Goal: Information Seeking & Learning: Find specific fact

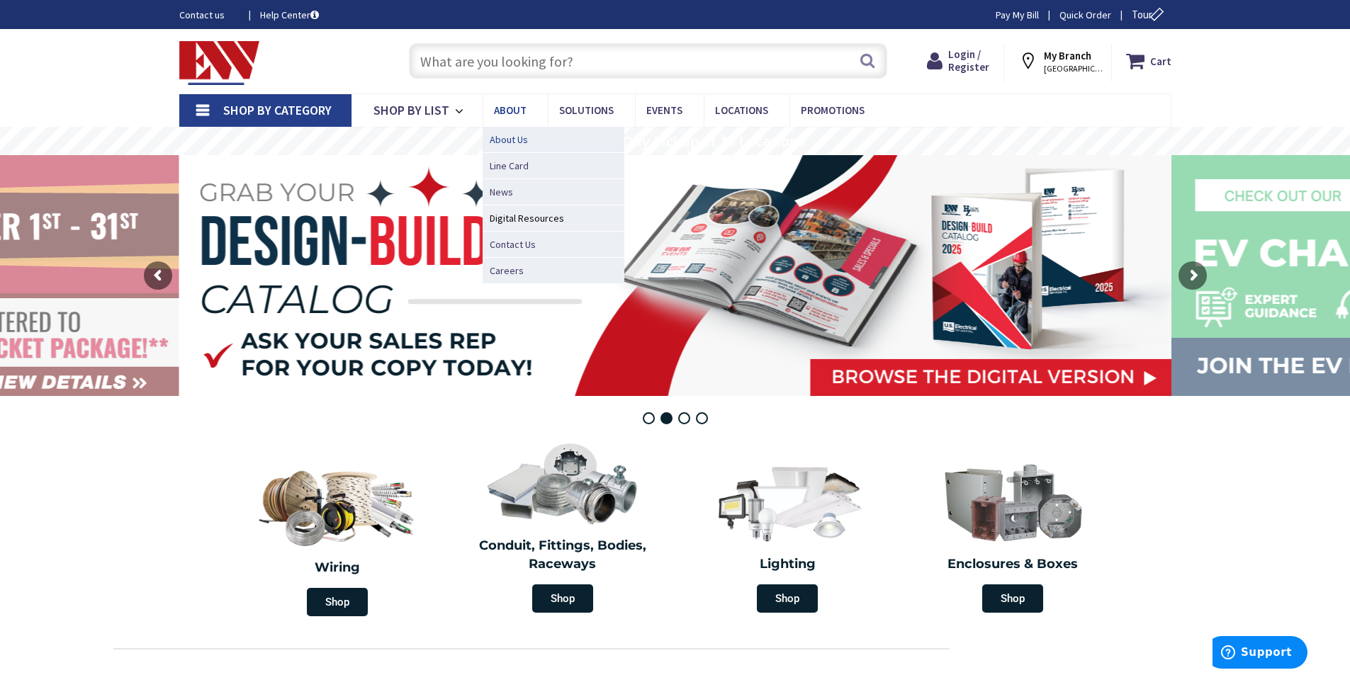
click at [521, 137] on span "About Us" at bounding box center [509, 139] width 38 height 14
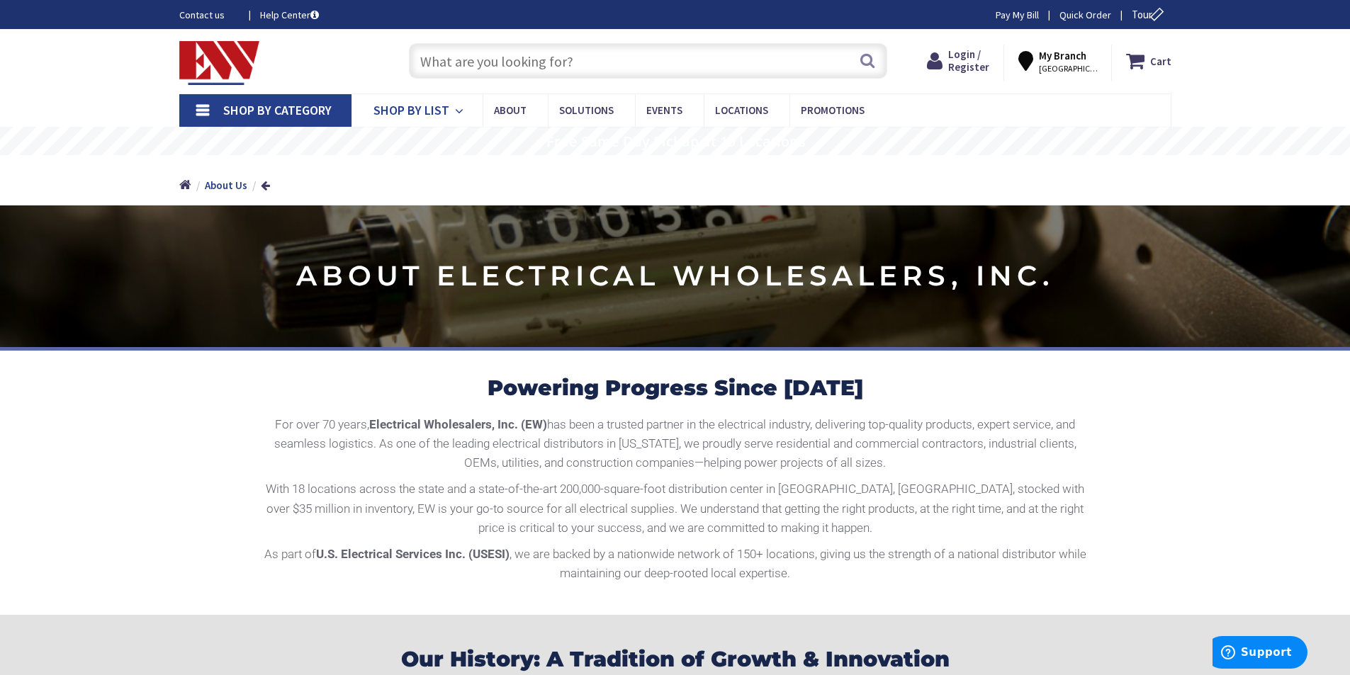
click at [455, 105] on icon at bounding box center [461, 111] width 13 height 31
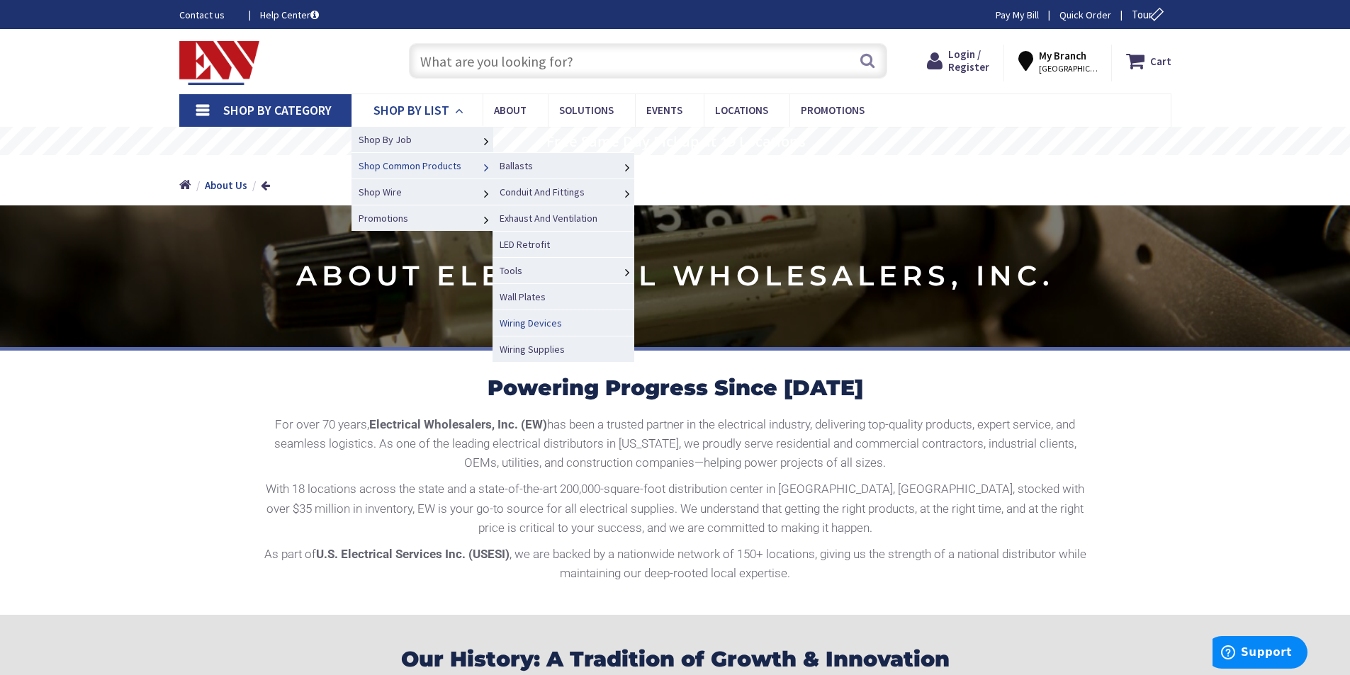
click at [543, 320] on span "Wiring Devices" at bounding box center [530, 323] width 62 height 13
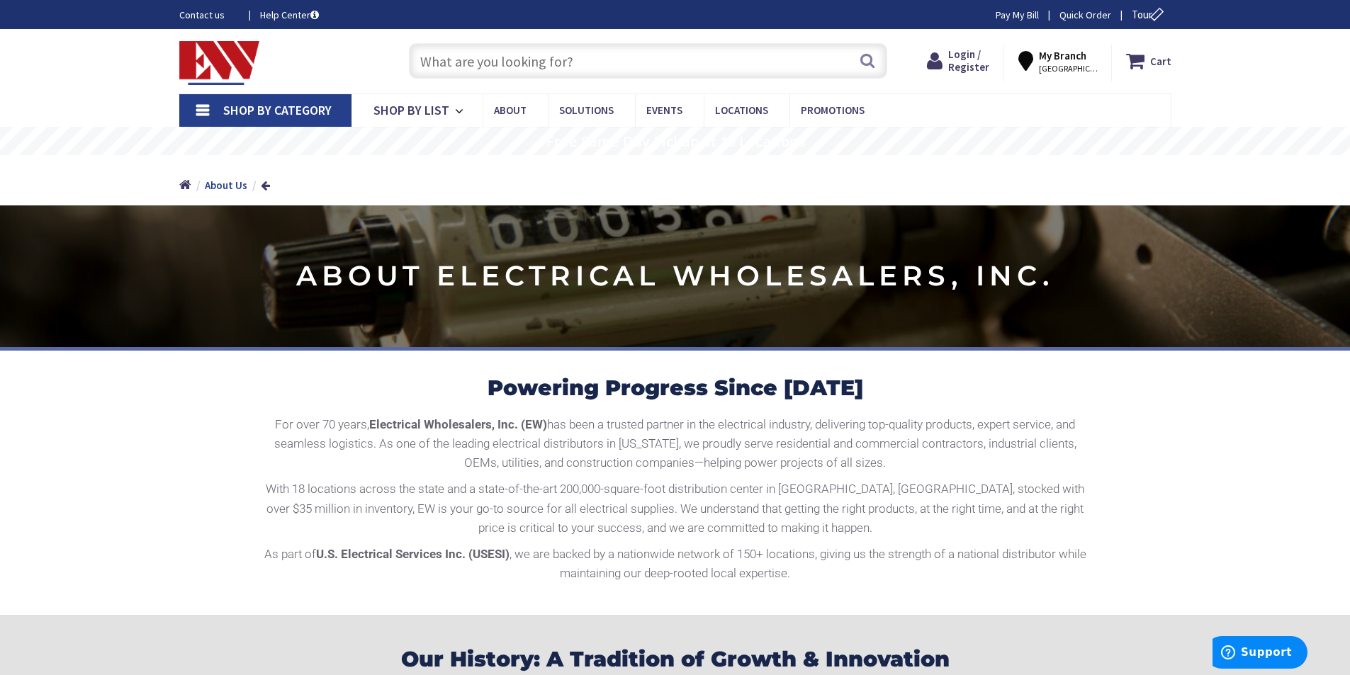
click at [484, 64] on input "text" at bounding box center [648, 60] width 478 height 35
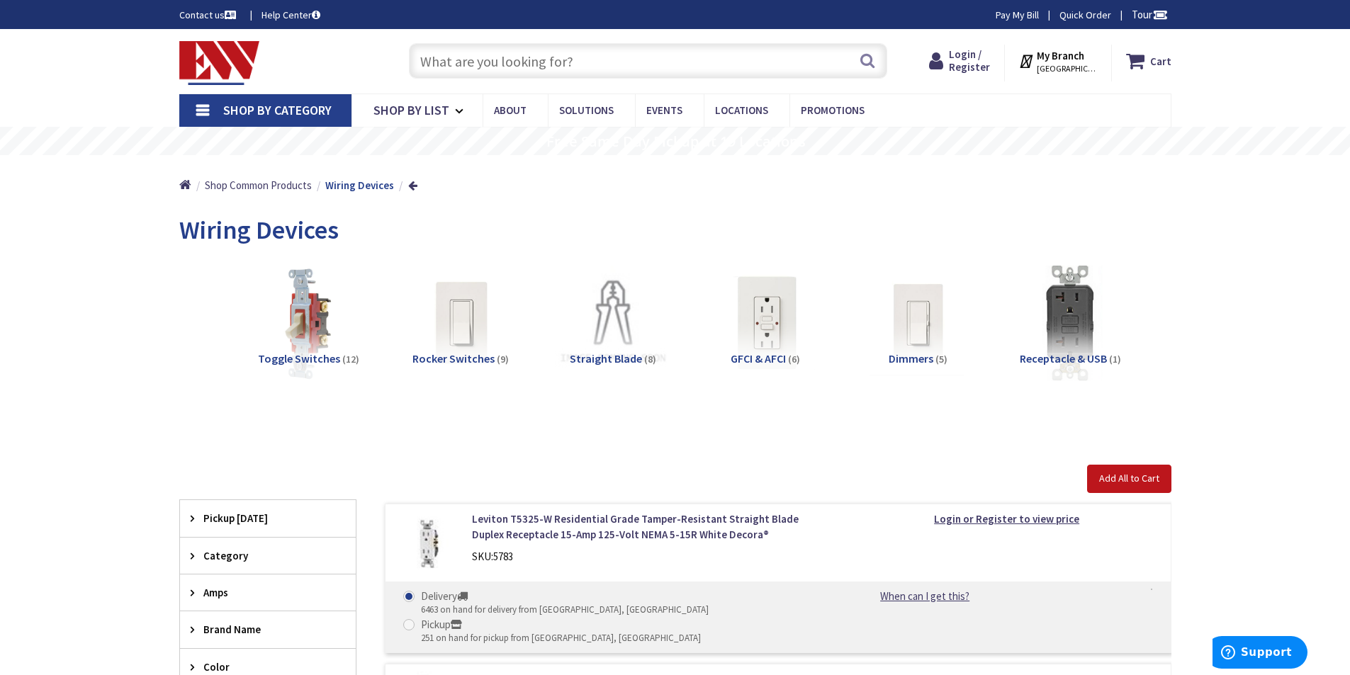
click at [584, 71] on input "text" at bounding box center [648, 60] width 478 height 35
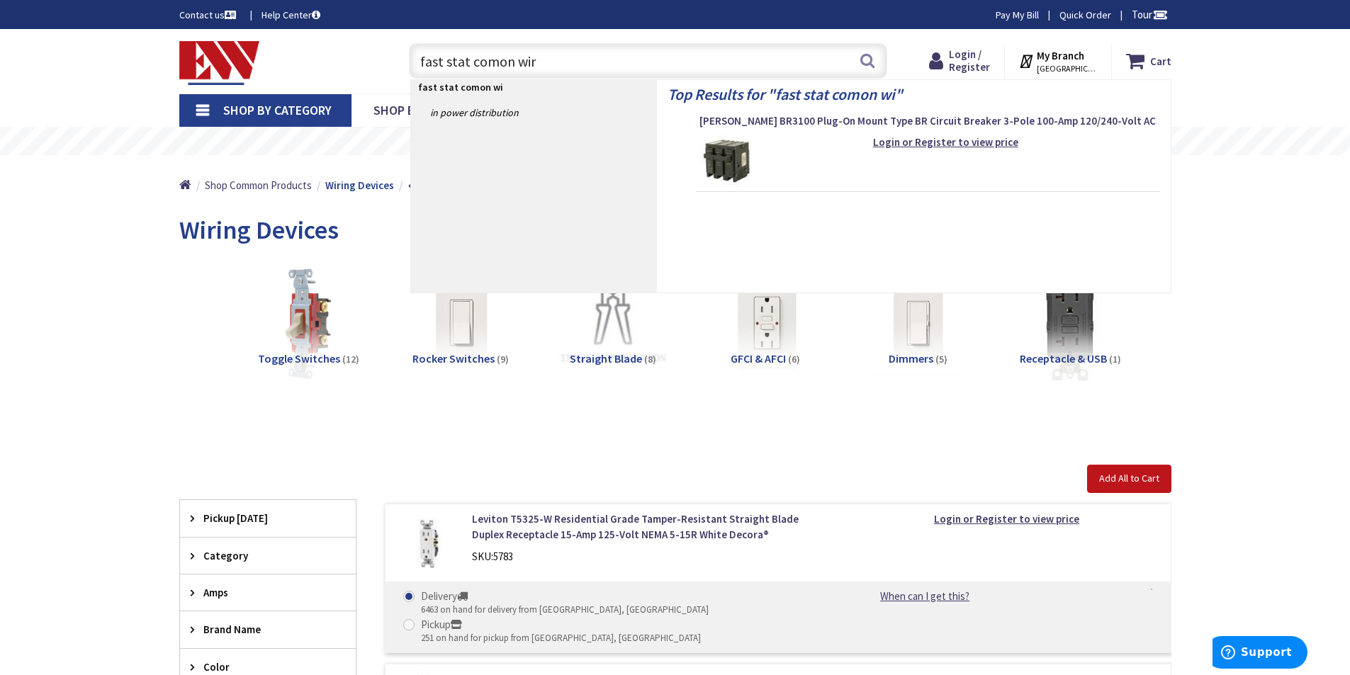
type input "fast stat comon wire"
